Goal: Find specific page/section: Find specific page/section

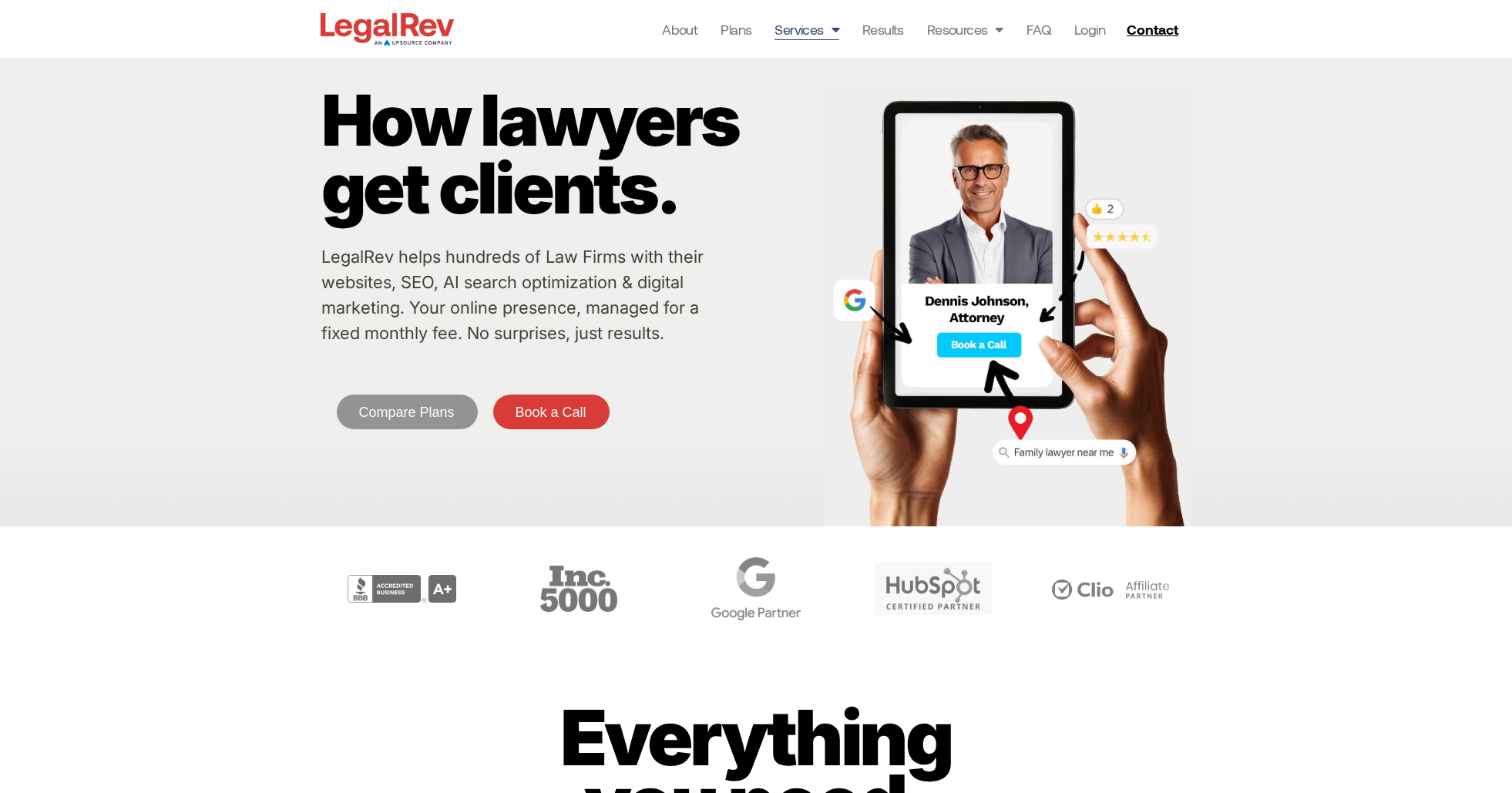
click at [811, 27] on link "Services" at bounding box center [806, 29] width 65 height 22
click at [779, 29] on link "Services" at bounding box center [806, 29] width 65 height 22
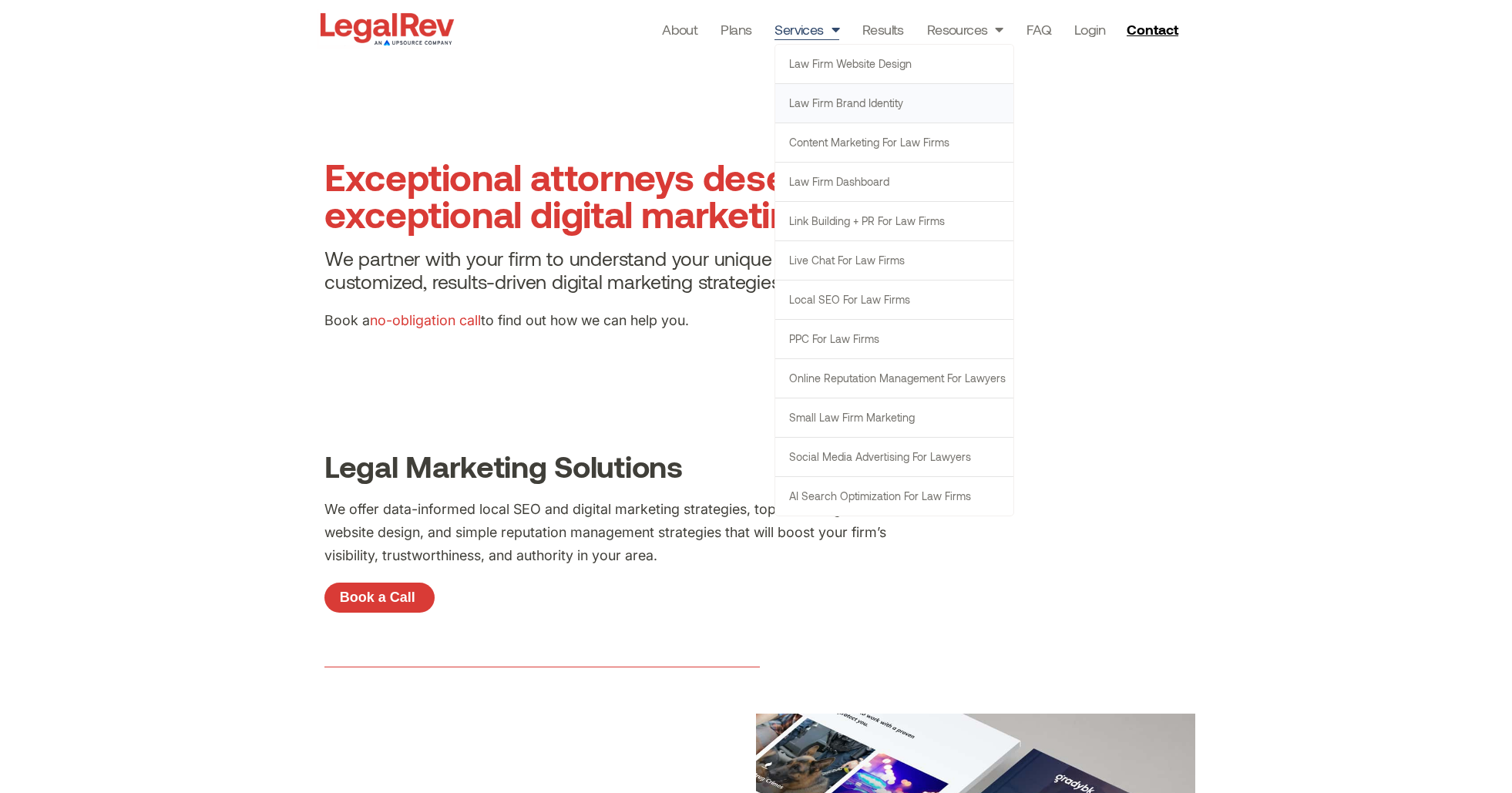
click at [821, 104] on link "Law Firm Brand Identity" at bounding box center [894, 103] width 238 height 38
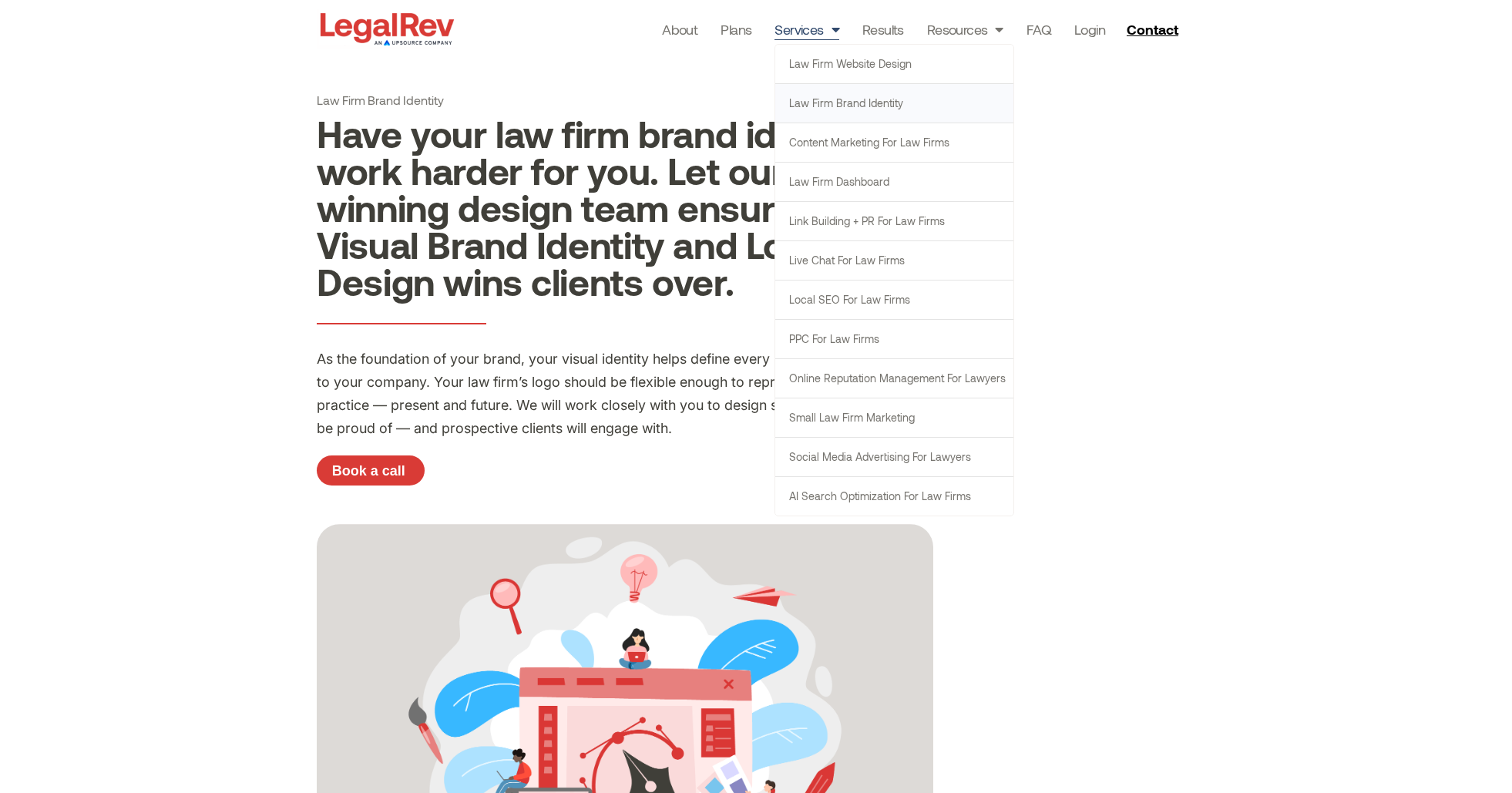
click at [799, 20] on link "Services" at bounding box center [806, 29] width 65 height 22
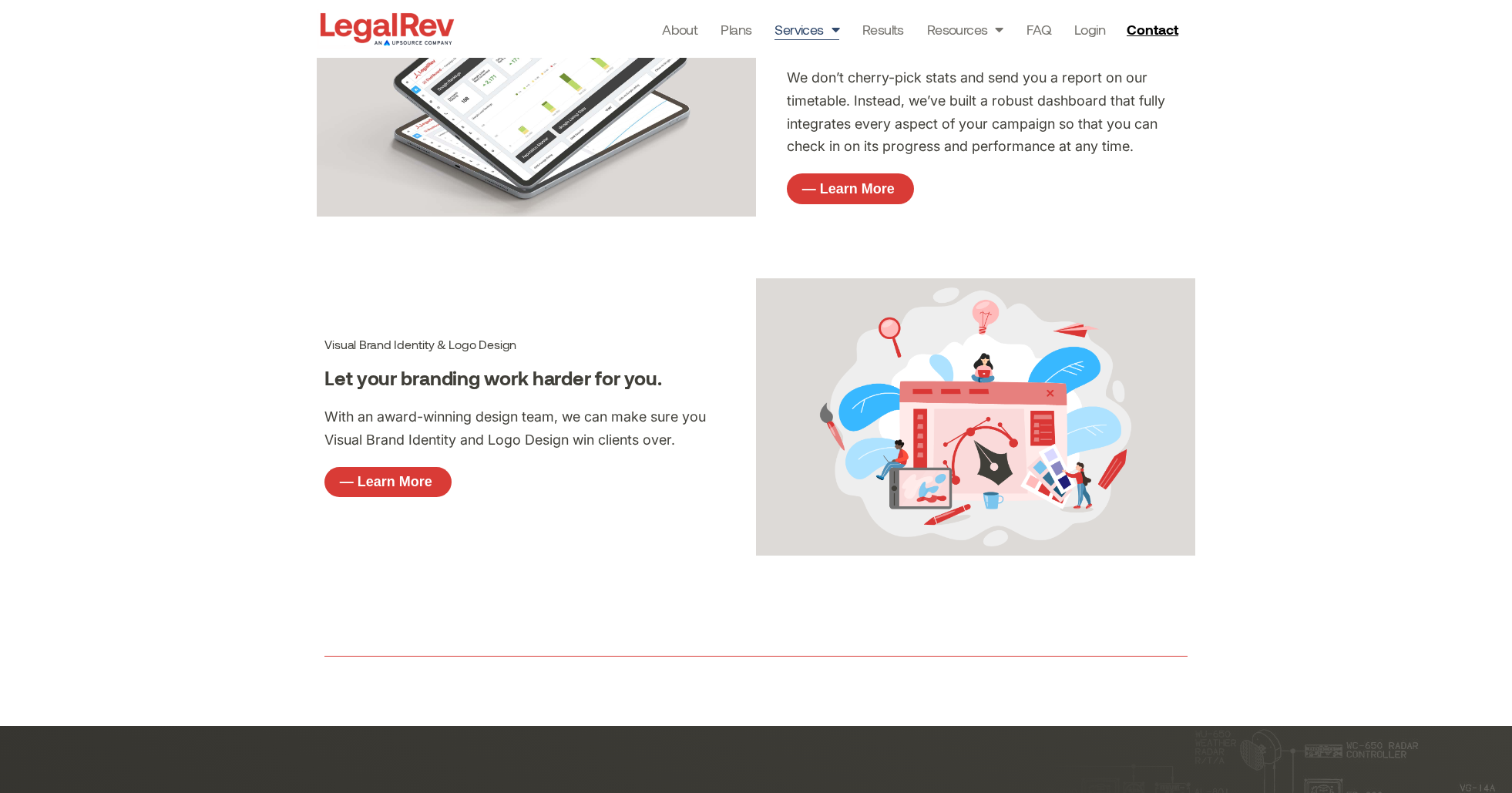
scroll to position [3461, 0]
